Goal: Use online tool/utility: Utilize a website feature to perform a specific function

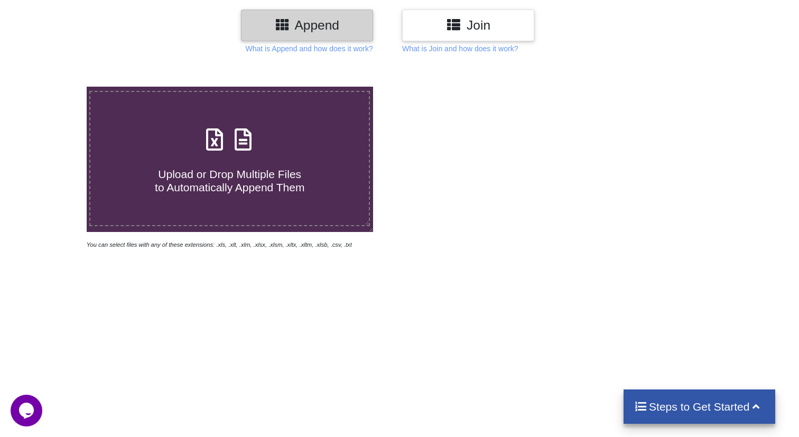
scroll to position [136, 0]
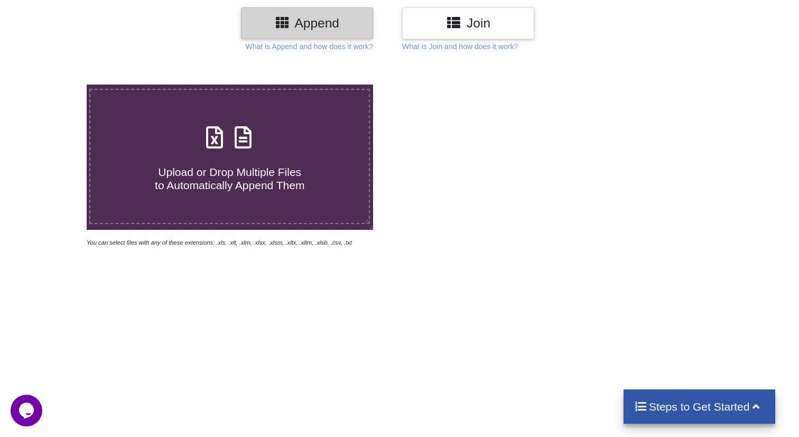
click at [235, 143] on icon at bounding box center [243, 132] width 26 height 22
click at [54, 85] on input "Upload or Drop Multiple Files to Automatically Append Them" at bounding box center [54, 85] width 0 height 0
type input "C:\fakepath\Property Leads - Last view used (1).xlsx"
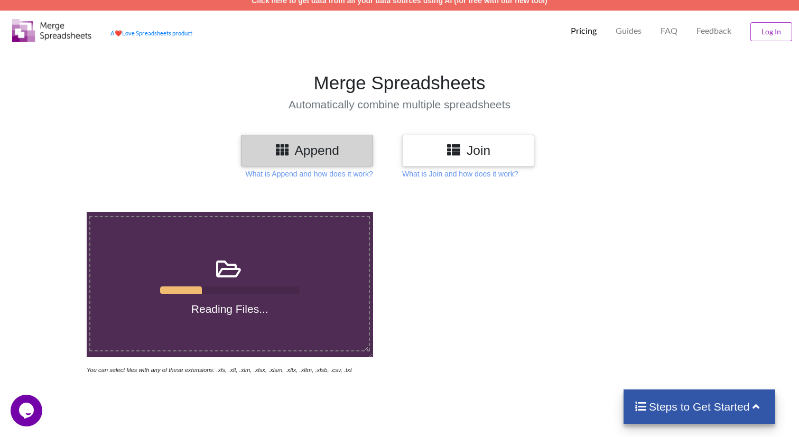
scroll to position [0, 0]
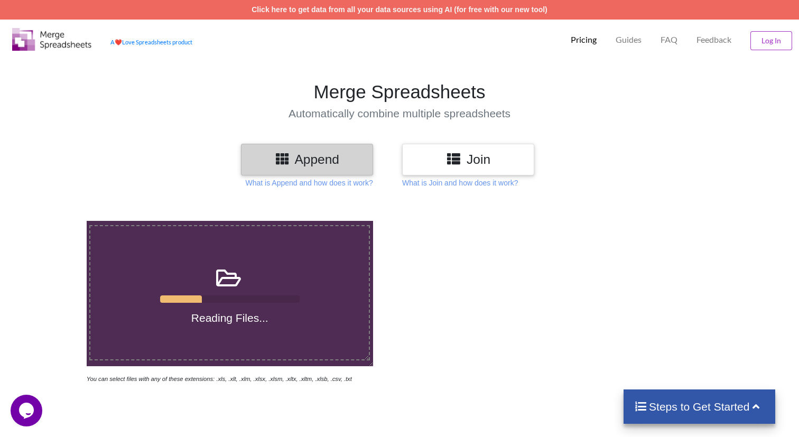
click at [477, 164] on h3 "Join" at bounding box center [468, 159] width 116 height 15
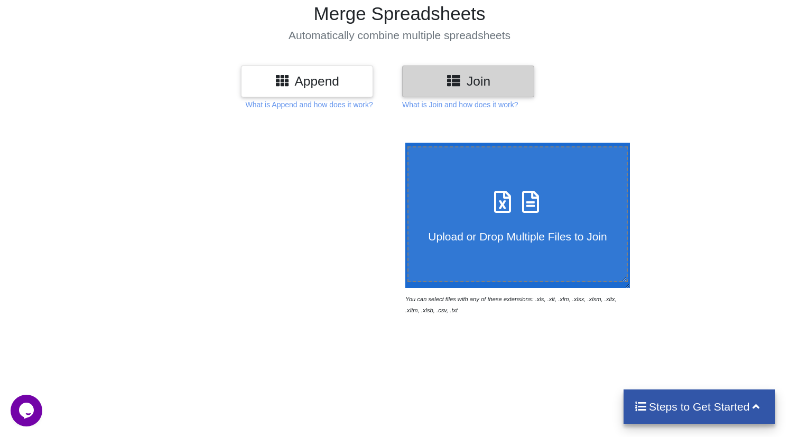
scroll to position [90, 0]
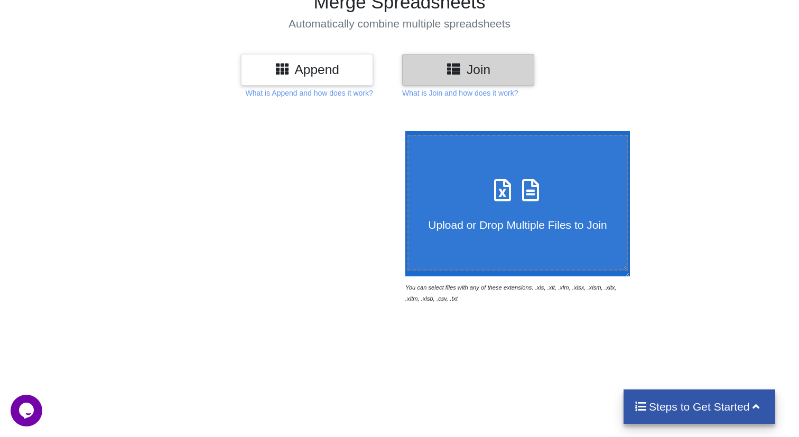
click at [505, 213] on h4 "Upload or Drop Multiple Files to Join" at bounding box center [517, 218] width 218 height 26
click at [403, 131] on input "Upload or Drop Multiple Files to Join" at bounding box center [403, 131] width 0 height 0
type input "C:\fakepath\Property Leads - Last view used (1).xlsx"
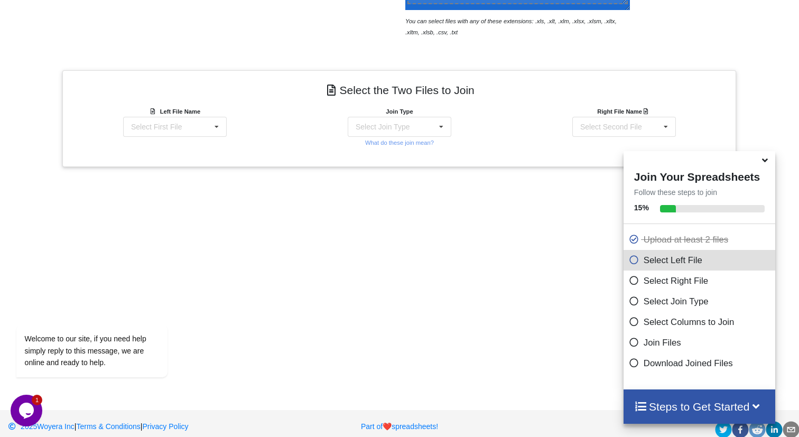
scroll to position [369, 0]
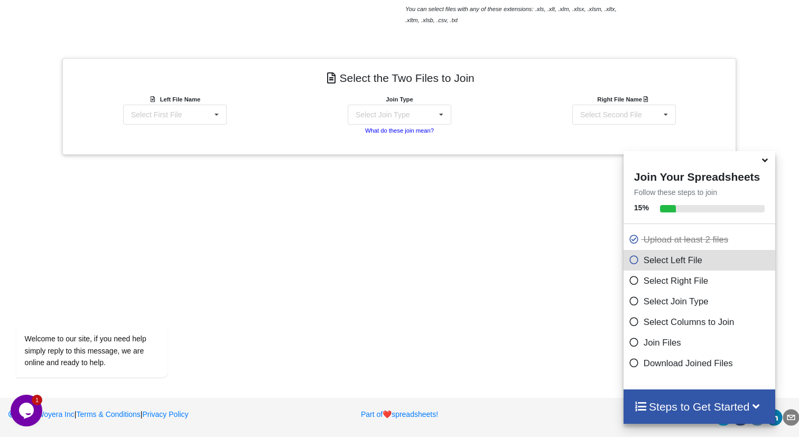
click at [388, 132] on small "What do these join mean?" at bounding box center [399, 130] width 69 height 6
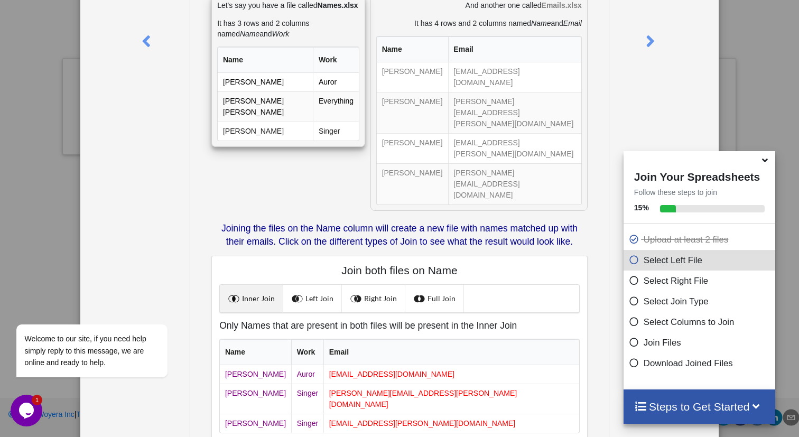
scroll to position [166, 0]
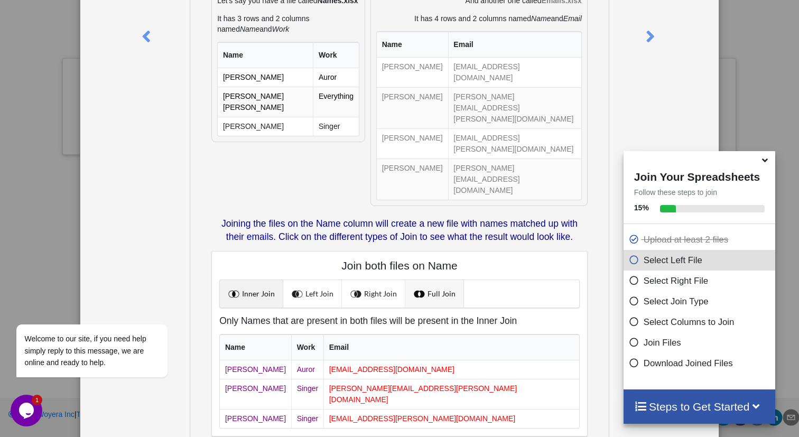
click at [440, 280] on link "Full Join" at bounding box center [434, 293] width 59 height 27
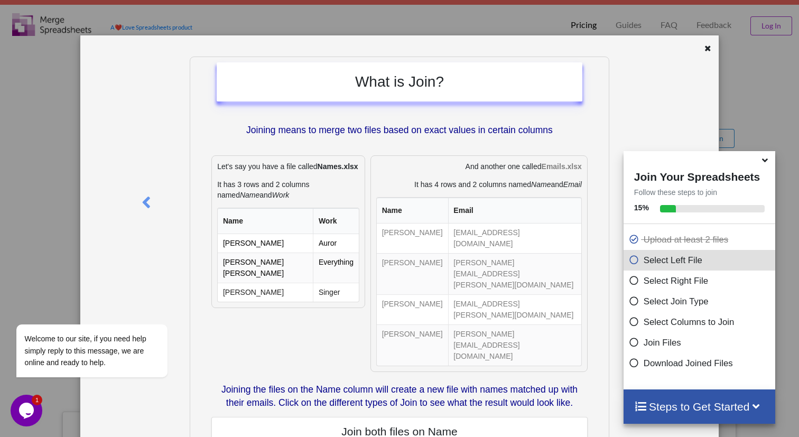
scroll to position [0, 0]
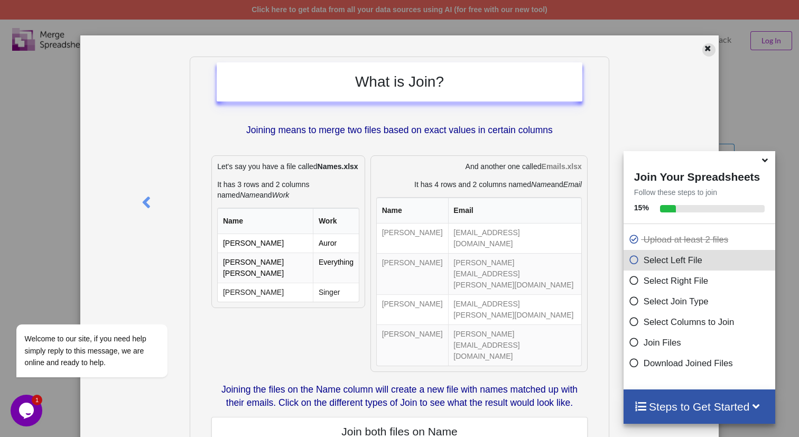
click at [703, 49] on icon at bounding box center [707, 46] width 9 height 7
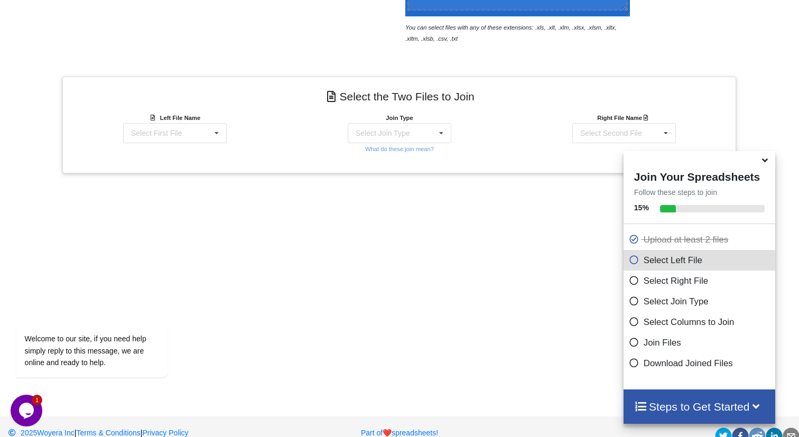
scroll to position [346, 0]
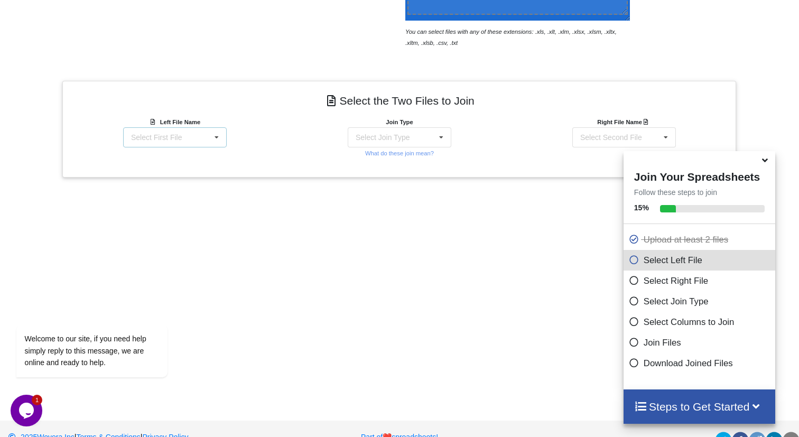
click at [211, 137] on icon at bounding box center [217, 138] width 16 height 20
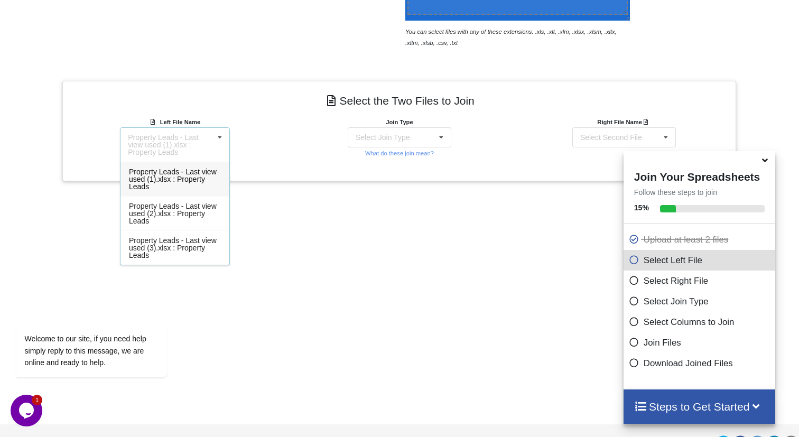
click at [203, 175] on span "Property Leads - Last view used (1).xlsx : Property Leads" at bounding box center [173, 178] width 88 height 23
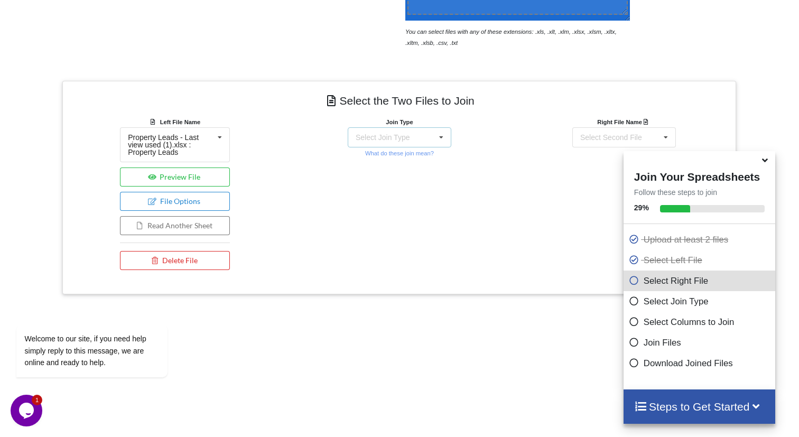
click at [431, 137] on div "Select Join Type INNER JOIN LEFT JOIN RIGHT JOIN FULL JOIN" at bounding box center [400, 137] width 104 height 20
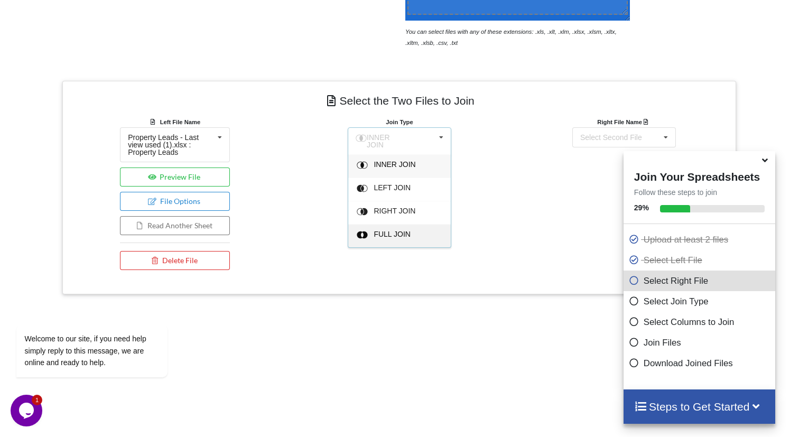
click at [428, 236] on div "FULL JOIN" at bounding box center [406, 235] width 64 height 11
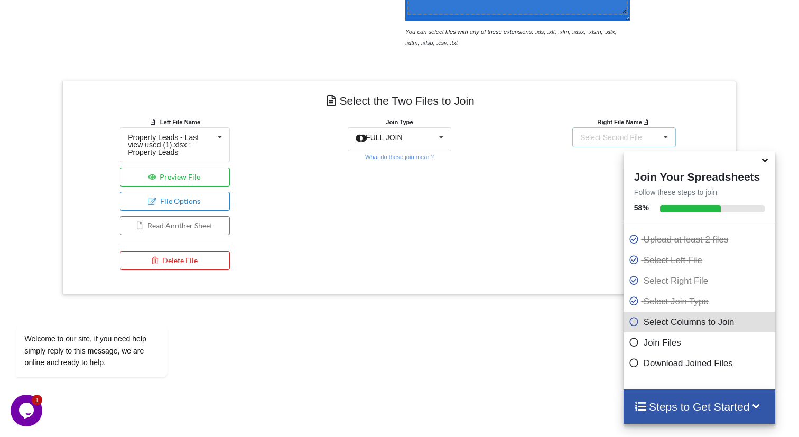
click at [608, 139] on div "Select Second File" at bounding box center [611, 137] width 62 height 7
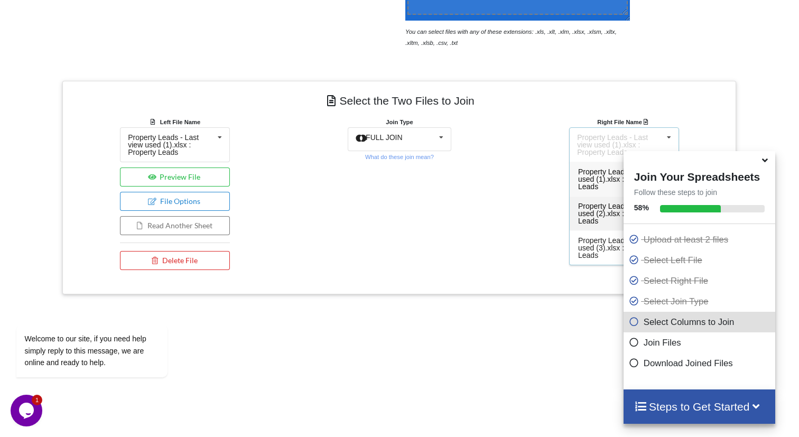
click at [601, 214] on span "Property Leads - Last view used (2).xlsx : Property Leads" at bounding box center [622, 213] width 88 height 23
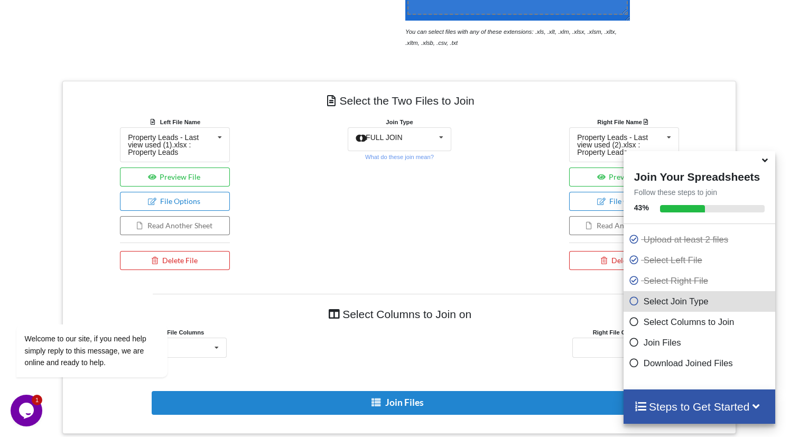
click at [765, 163] on icon at bounding box center [765, 159] width 11 height 10
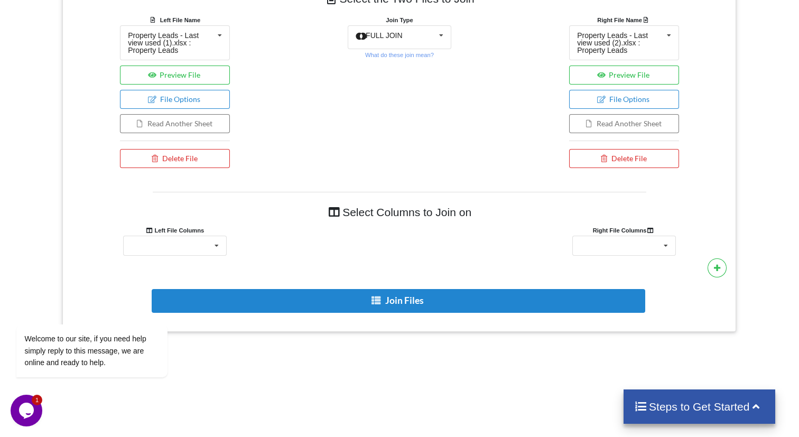
scroll to position [460, 0]
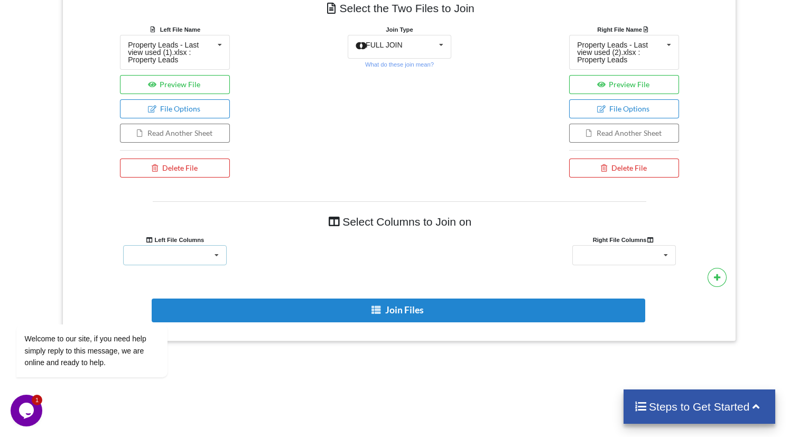
click at [207, 259] on div "Seller(s) Name Address Seller Ph# - Mobile Seller Ph# - Work Seller Ph# - Home …" at bounding box center [175, 255] width 104 height 20
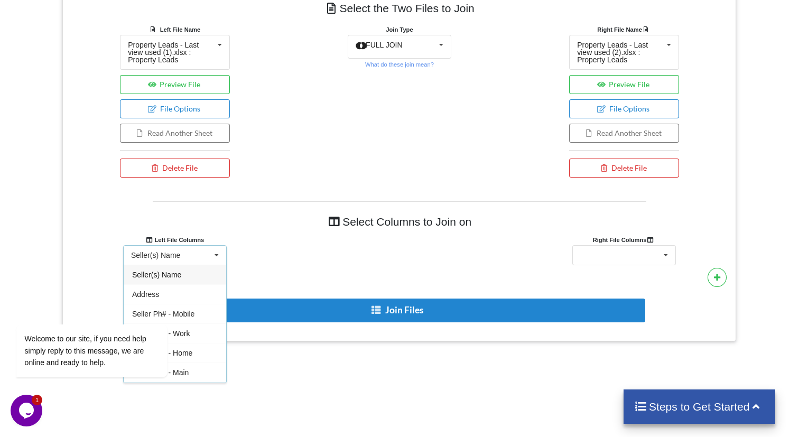
click at [262, 240] on div "Left File Columns" at bounding box center [174, 239] width 225 height 11
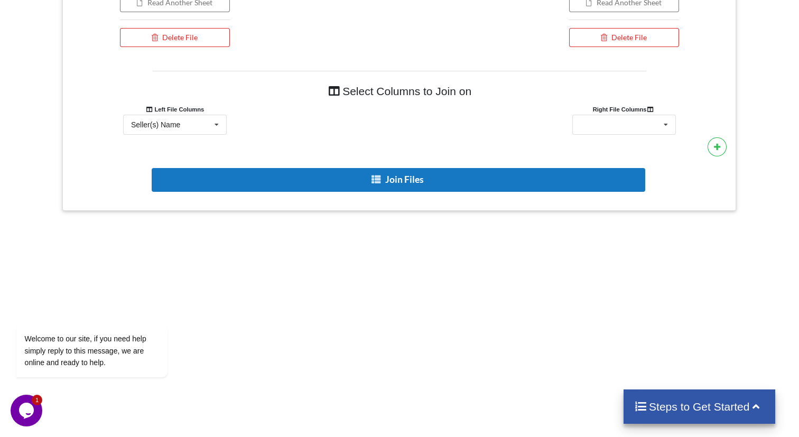
scroll to position [646, 0]
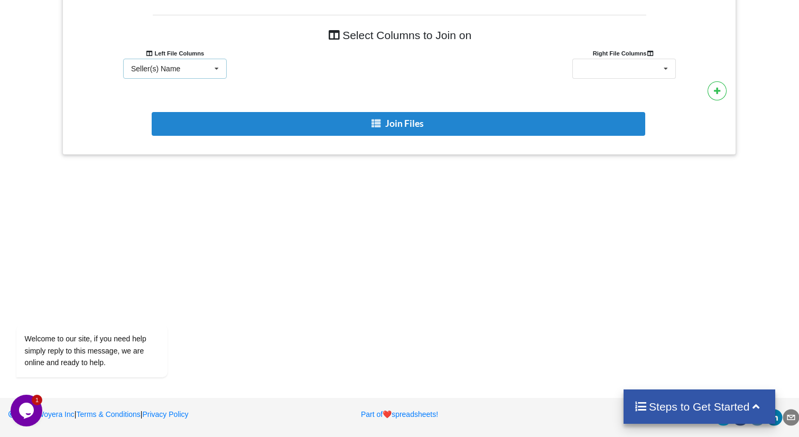
click at [199, 66] on div "Seller(s) Name Seller(s) Name Address Seller Ph# - Mobile Seller Ph# - Work Sel…" at bounding box center [175, 69] width 104 height 20
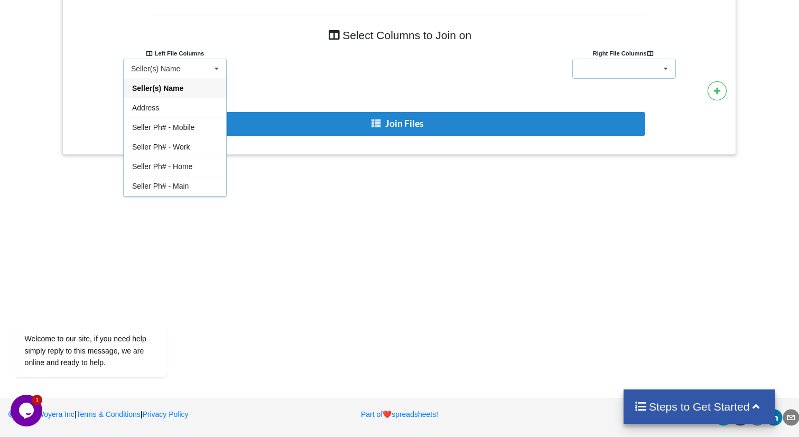
click at [636, 71] on div "Seller(s) Name Address Seller Ph# - Mobile Seller Ph# - Work Seller Ph# - Home …" at bounding box center [624, 69] width 104 height 20
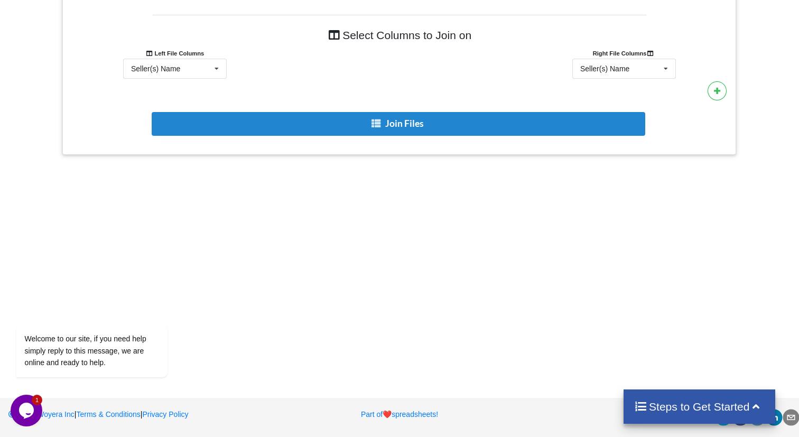
click at [499, 66] on div at bounding box center [399, 69] width 225 height 20
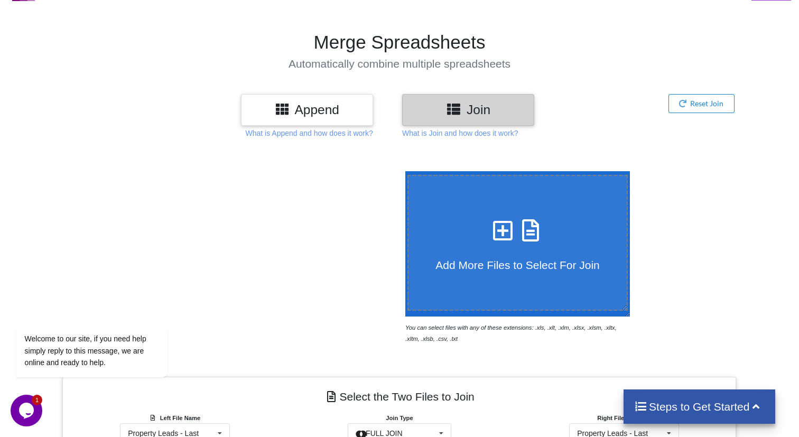
scroll to position [0, 0]
